Goal: Find specific fact: Find contact information

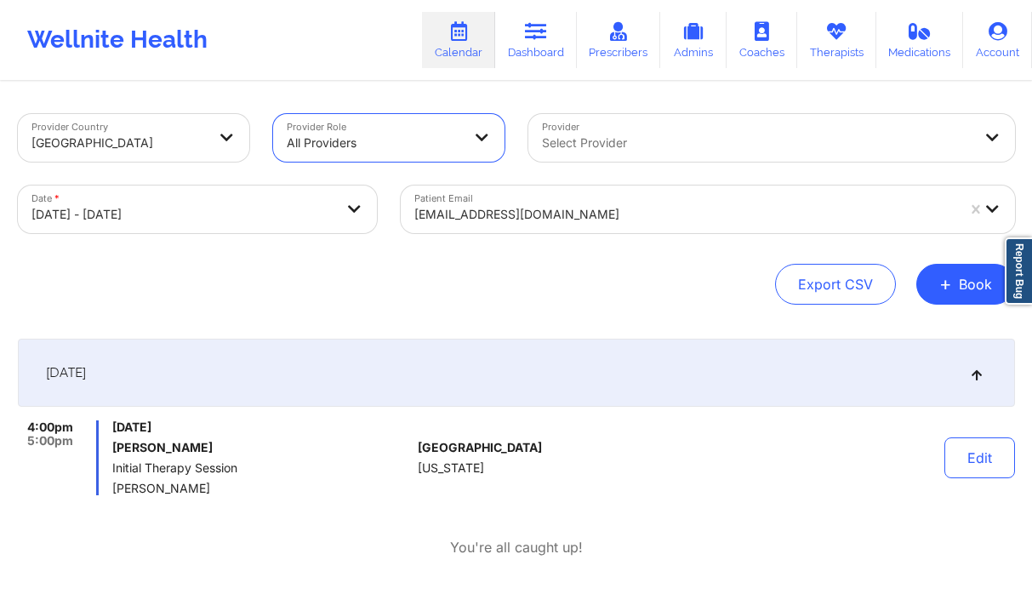
click at [572, 136] on div at bounding box center [757, 143] width 431 height 20
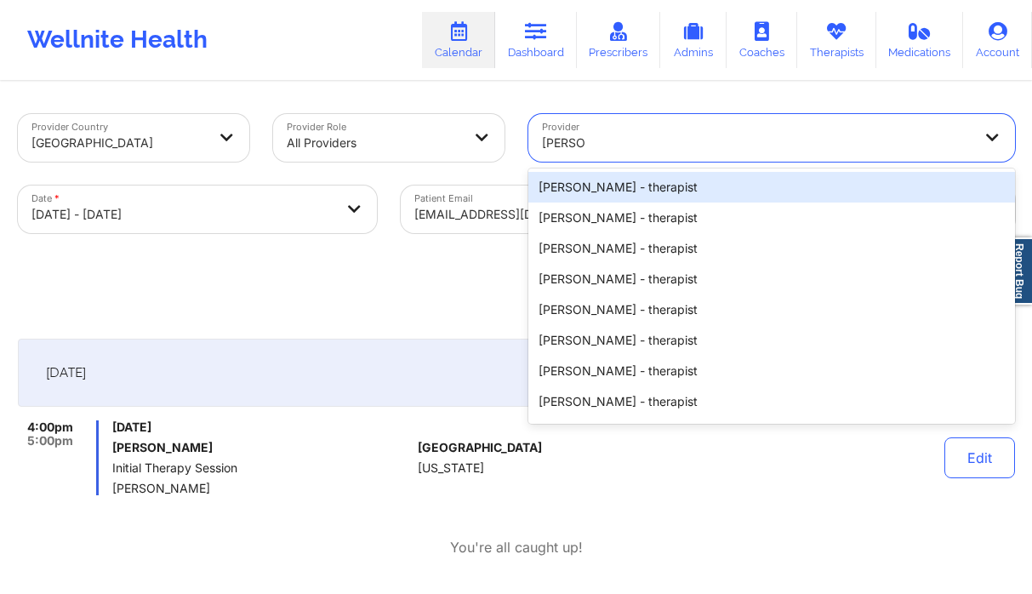
type input "[PERSON_NAME] h"
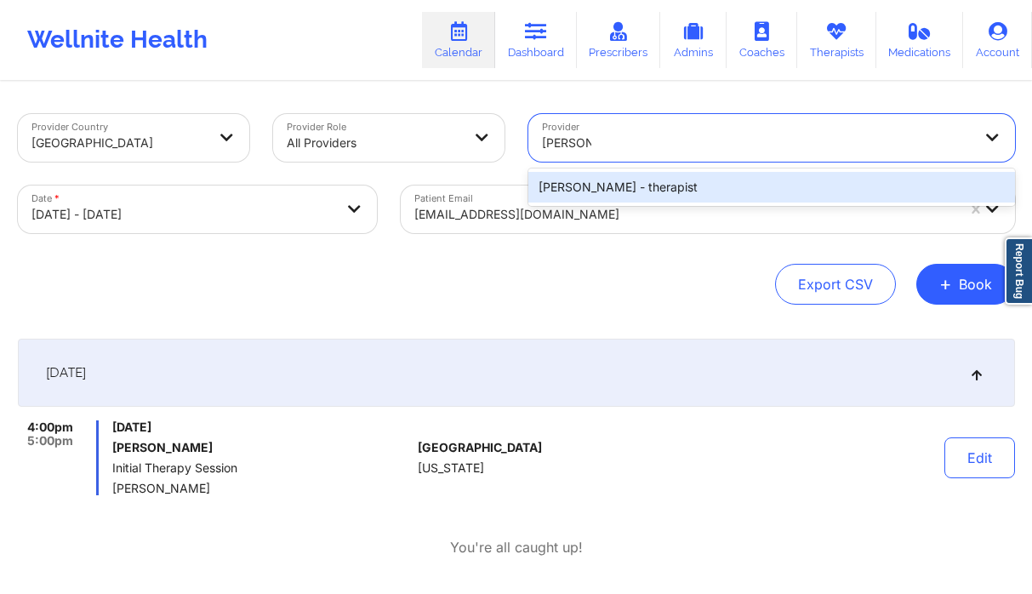
click at [641, 176] on div "[PERSON_NAME] - therapist" at bounding box center [772, 187] width 487 height 31
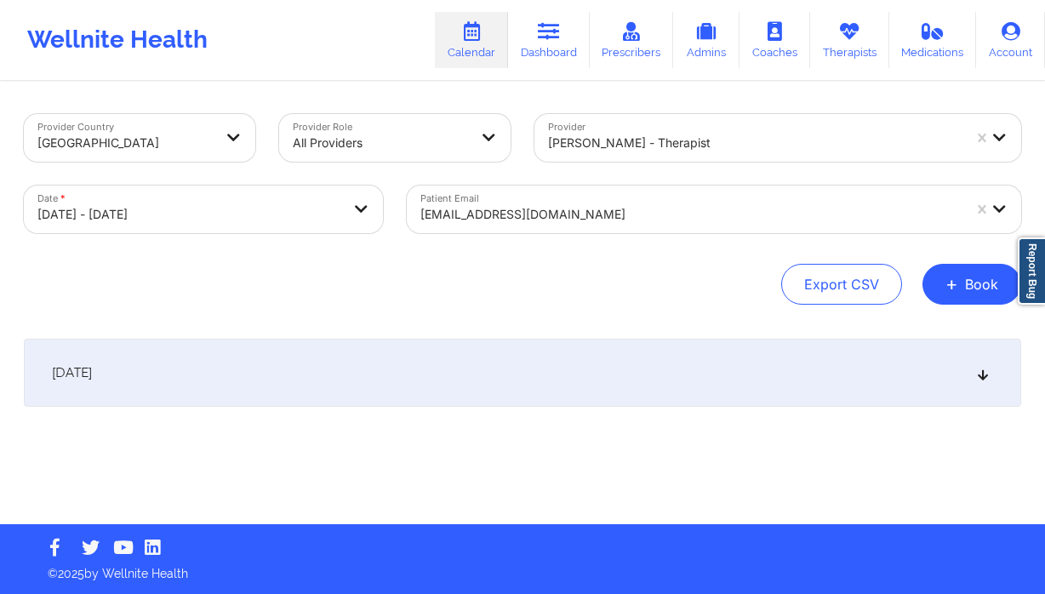
click at [467, 357] on div "[DATE]" at bounding box center [522, 373] width 997 height 68
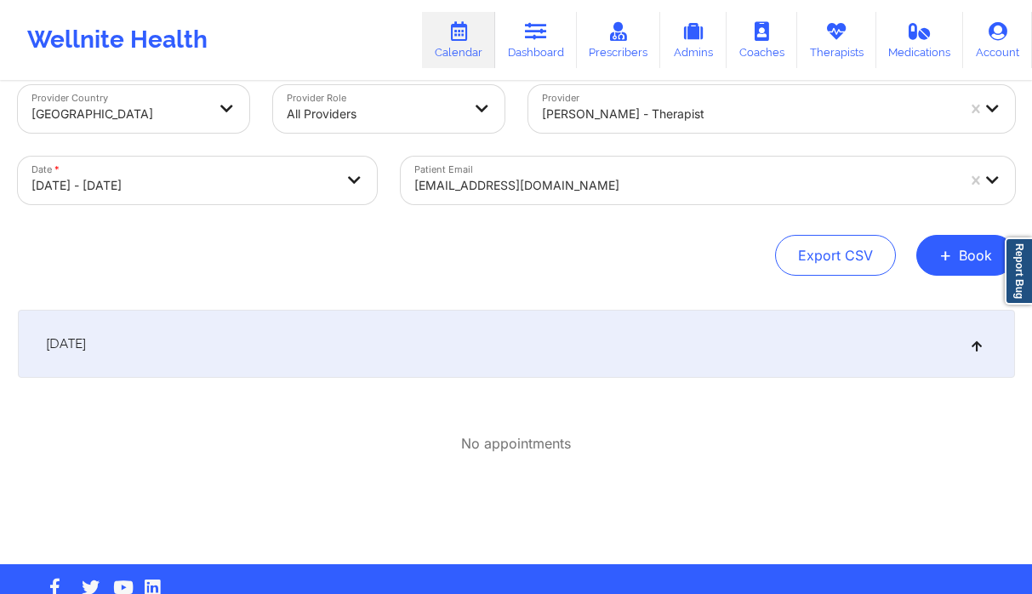
scroll to position [68, 0]
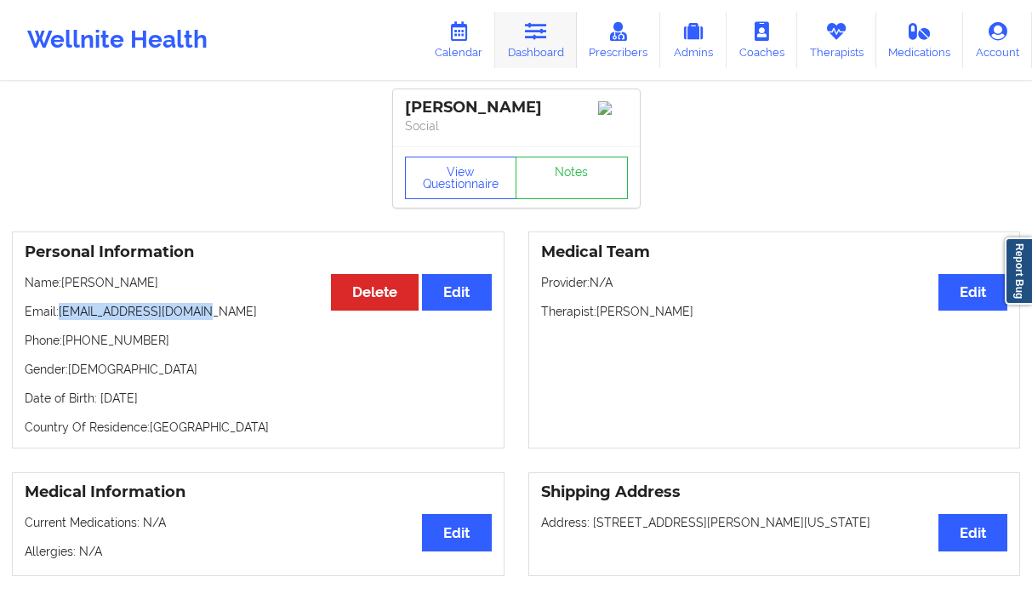
click at [517, 31] on link "Dashboard" at bounding box center [536, 40] width 82 height 56
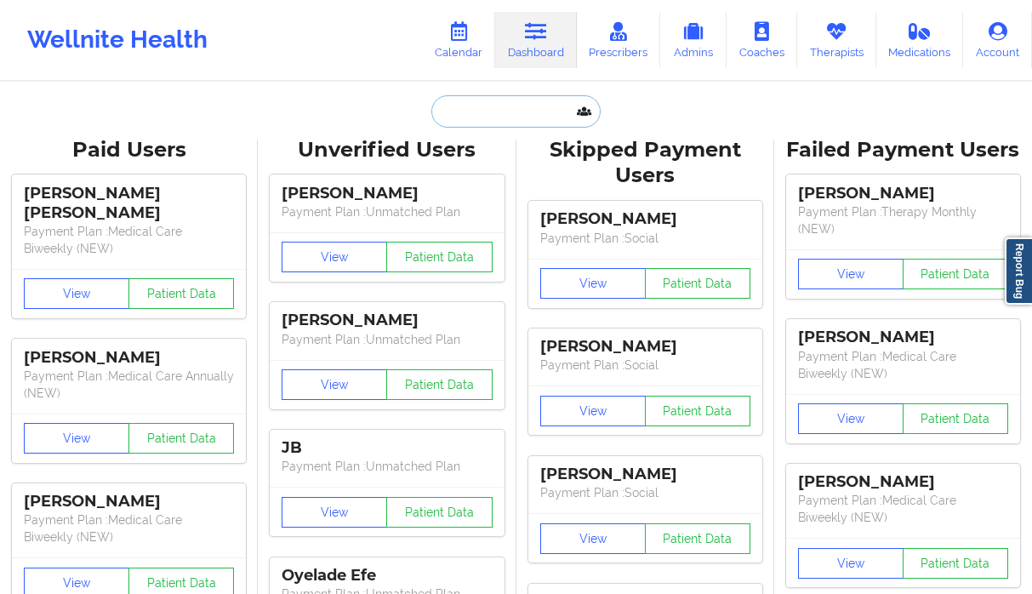
click at [470, 116] on input "text" at bounding box center [516, 111] width 169 height 32
paste input "davidmbrown88@hotmail.com"
type input "davidmbrown88@hotmail.com"
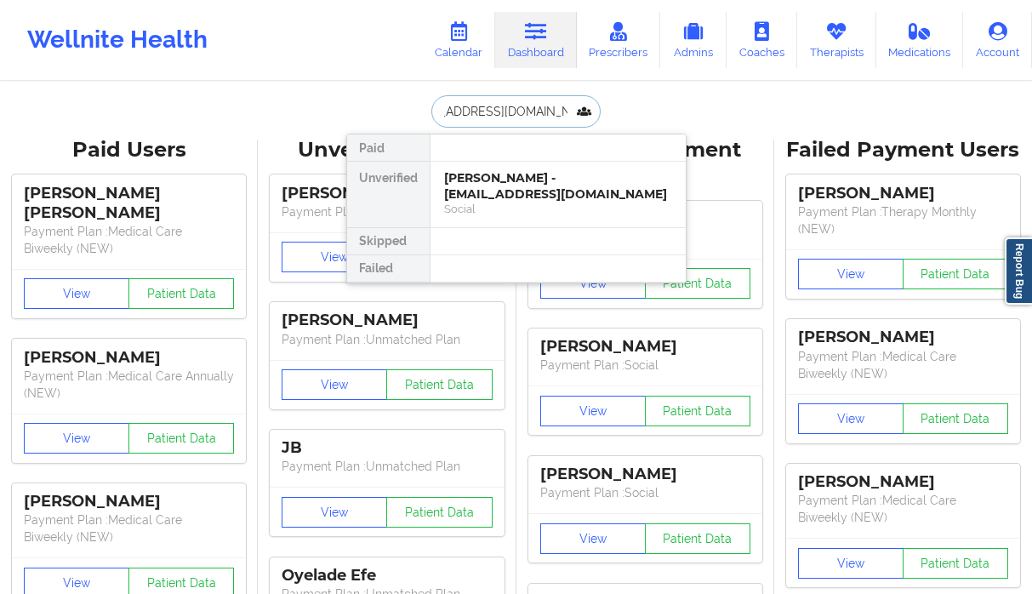
click at [494, 208] on div "Social" at bounding box center [558, 209] width 228 height 14
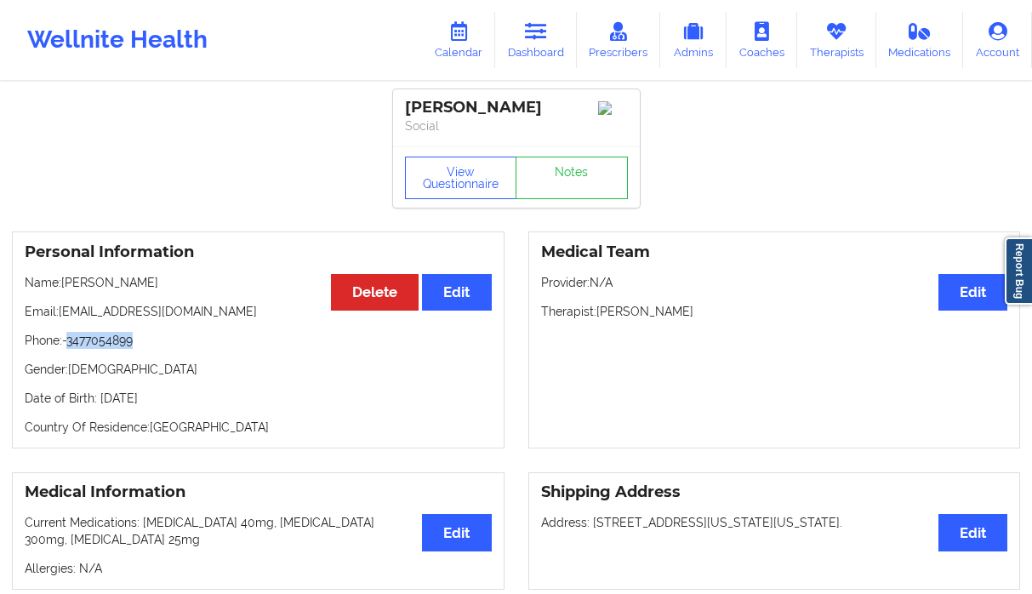
drag, startPoint x: 125, startPoint y: 344, endPoint x: 72, endPoint y: 346, distance: 52.8
click at [72, 346] on p "Phone: -3477054899" at bounding box center [258, 340] width 467 height 17
copy p "3477054899"
